Goal: Find specific page/section: Find specific page/section

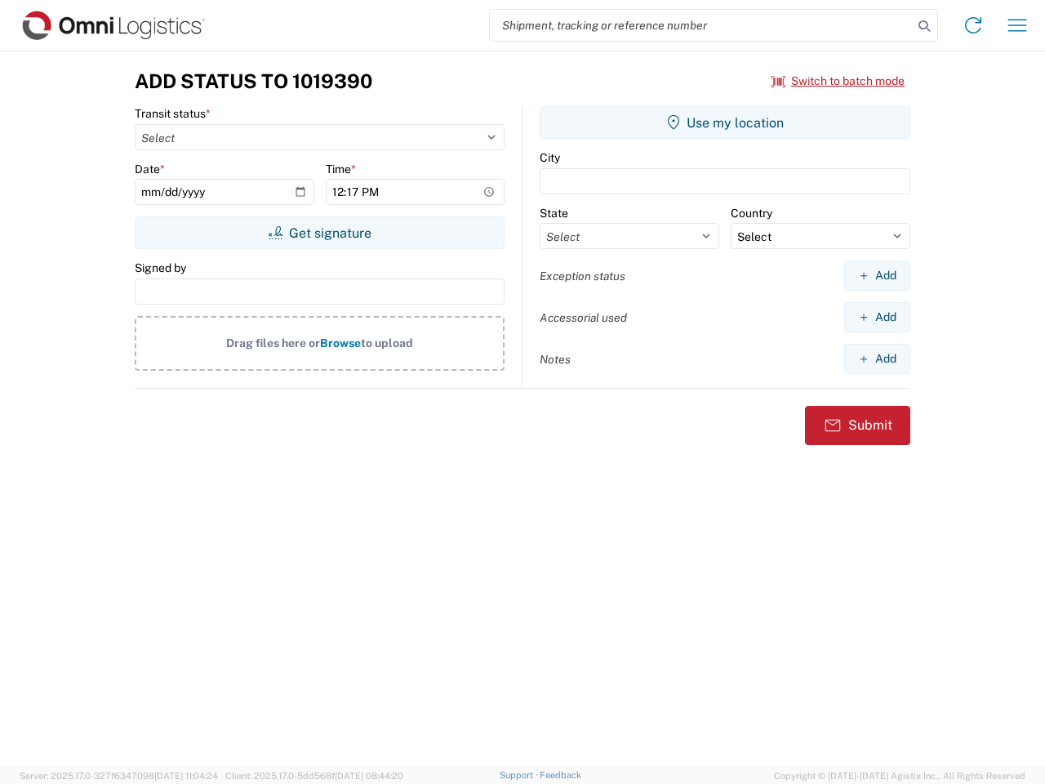
click at [701, 25] on input "search" at bounding box center [701, 25] width 423 height 31
click at [924, 26] on icon at bounding box center [924, 26] width 23 height 23
click at [973, 25] on icon at bounding box center [973, 25] width 26 height 26
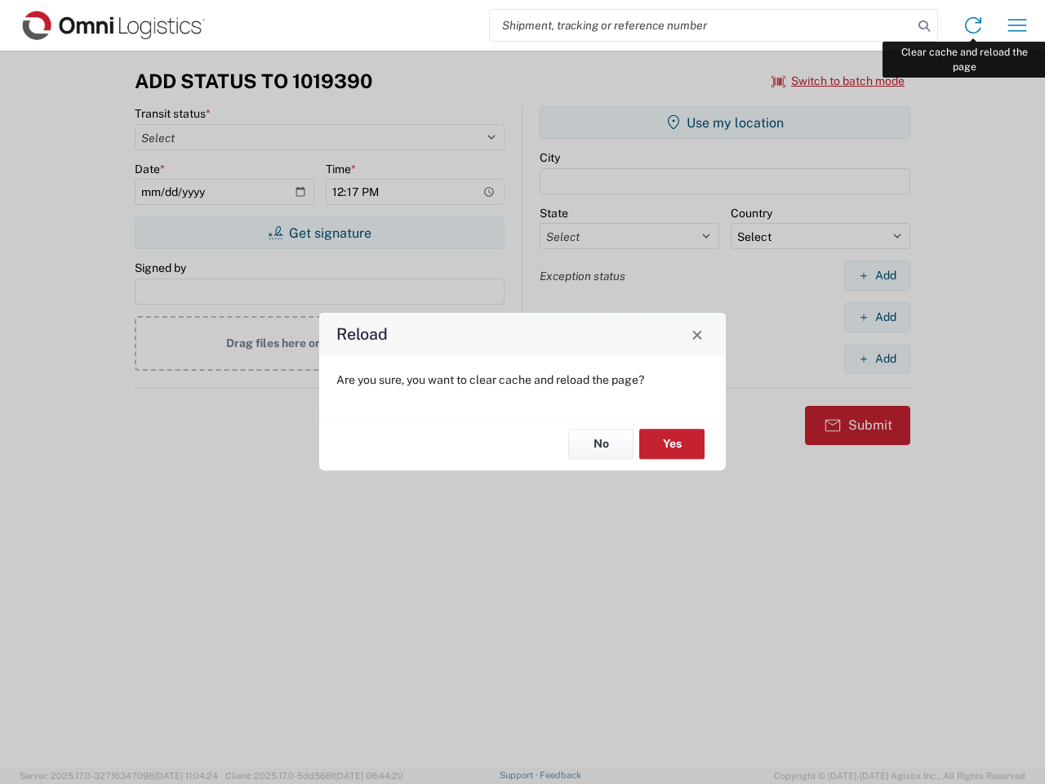
click at [1017, 25] on div "Reload Are you sure, you want to clear cache and reload the page? No Yes" at bounding box center [522, 392] width 1045 height 784
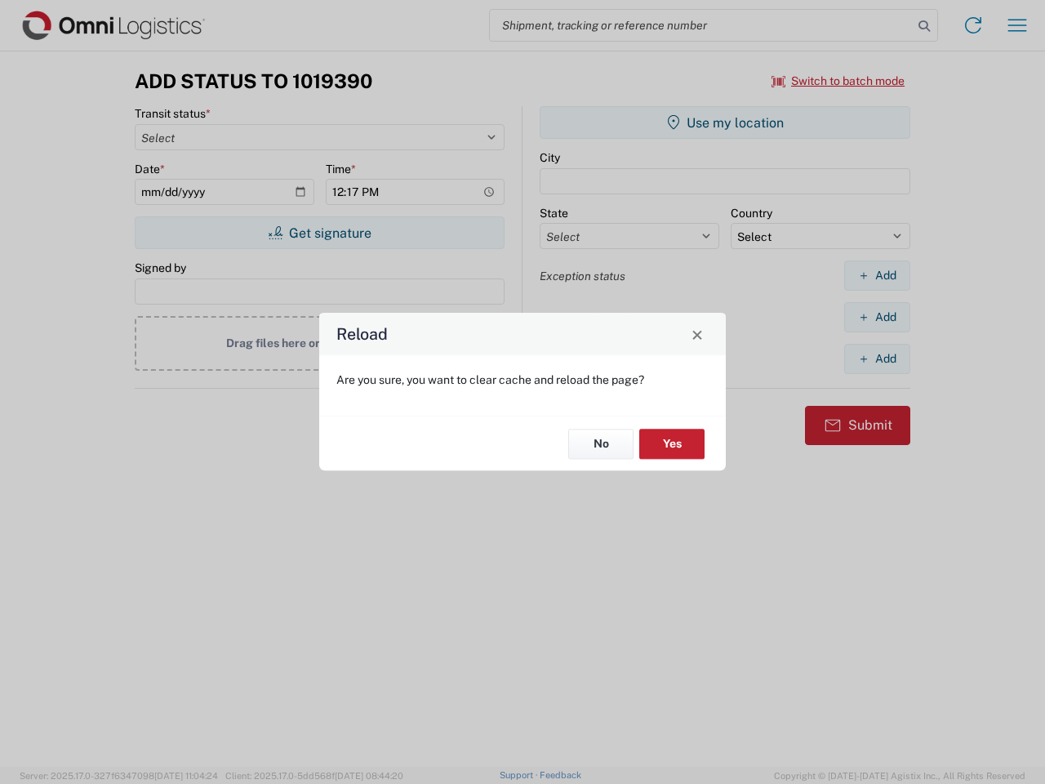
click at [839, 81] on div "Reload Are you sure, you want to clear cache and reload the page? No Yes" at bounding box center [522, 392] width 1045 height 784
click at [319, 233] on div "Reload Are you sure, you want to clear cache and reload the page? No Yes" at bounding box center [522, 392] width 1045 height 784
click at [725, 122] on div "Reload Are you sure, you want to clear cache and reload the page? No Yes" at bounding box center [522, 392] width 1045 height 784
click at [877, 275] on div "Reload Are you sure, you want to clear cache and reload the page? No Yes" at bounding box center [522, 392] width 1045 height 784
click at [877, 317] on div "Reload Are you sure, you want to clear cache and reload the page? No Yes" at bounding box center [522, 392] width 1045 height 784
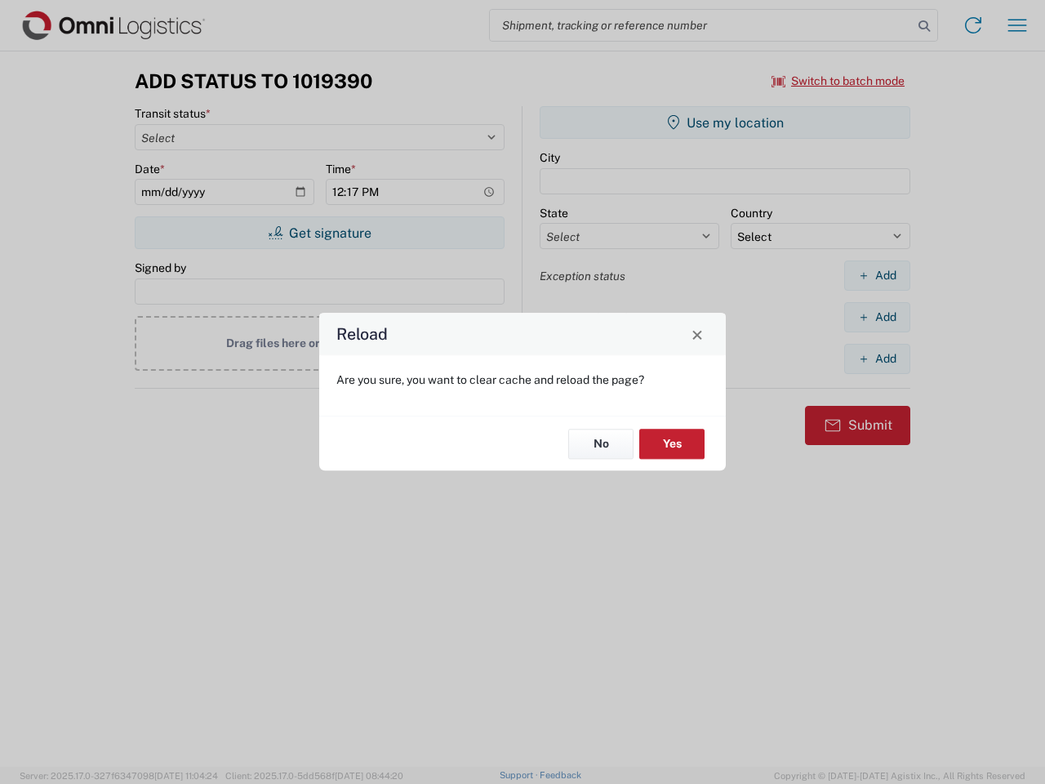
click at [877, 358] on div "Reload Are you sure, you want to clear cache and reload the page? No Yes" at bounding box center [522, 392] width 1045 height 784
